Goal: Find specific page/section: Find specific page/section

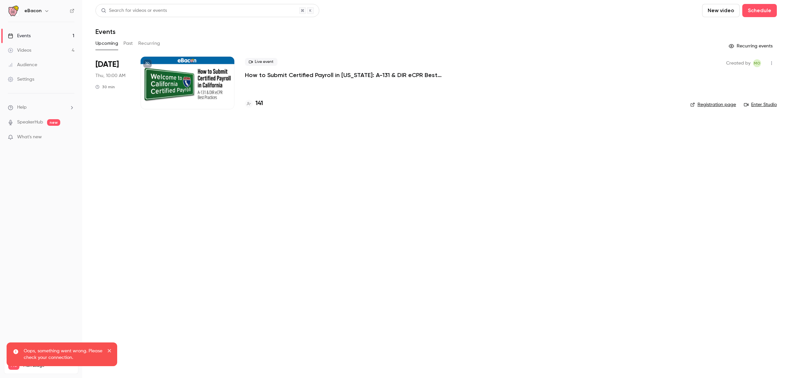
click at [377, 71] on p "How to Submit Certified Payroll in [US_STATE]: A-131 & DIR eCPR Best Practices" at bounding box center [343, 75] width 197 height 8
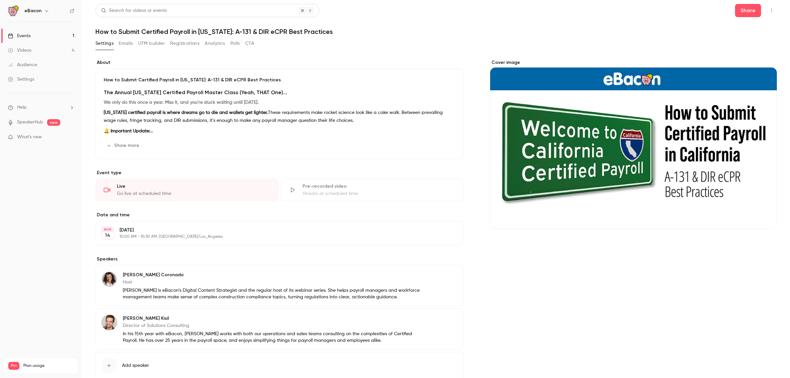
drag, startPoint x: 531, startPoint y: 21, endPoint x: 611, endPoint y: 14, distance: 80.0
click at [532, 21] on header "Search for videos or events Share How to Submit Certified Payroll in [US_STATE]…" at bounding box center [435, 20] width 681 height 32
click at [767, 6] on button "button" at bounding box center [771, 10] width 11 height 11
click at [746, 43] on div "Enter Studio" at bounding box center [740, 44] width 50 height 7
